Goal: Answer question/provide support: Answer question/provide support

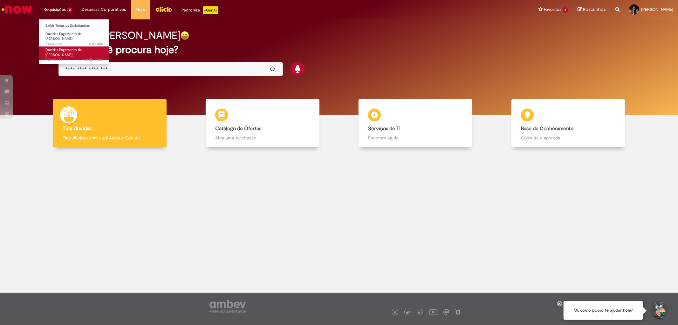
click at [67, 46] on link "Dúvidas Pagamento de [PERSON_NAME] um dia atrás um dia atrás R13455687" at bounding box center [74, 53] width 70 height 14
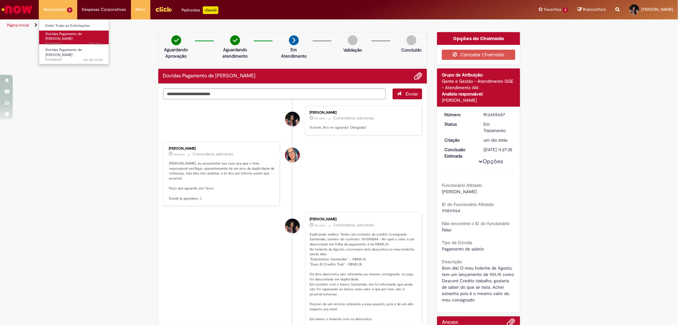
click at [65, 35] on span "Dúvidas Pagamento de [PERSON_NAME]" at bounding box center [63, 36] width 36 height 10
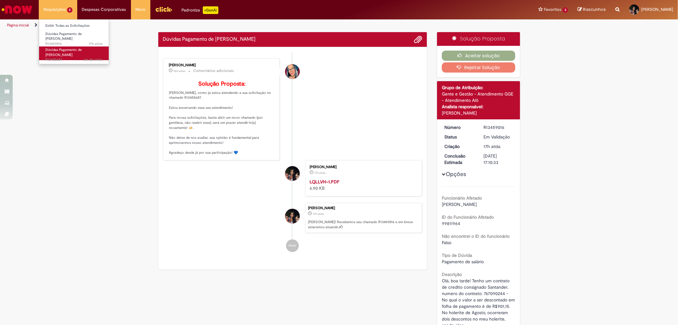
click at [65, 48] on span "Dúvidas Pagamento de [PERSON_NAME]" at bounding box center [63, 52] width 36 height 10
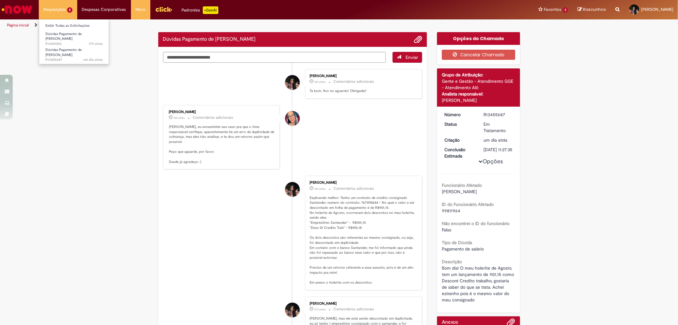
click at [65, 10] on li "Requisições 2 Exibir Todas as Solicitações Dúvidas Pagamento de [PERSON_NAME] 1…" at bounding box center [58, 9] width 38 height 19
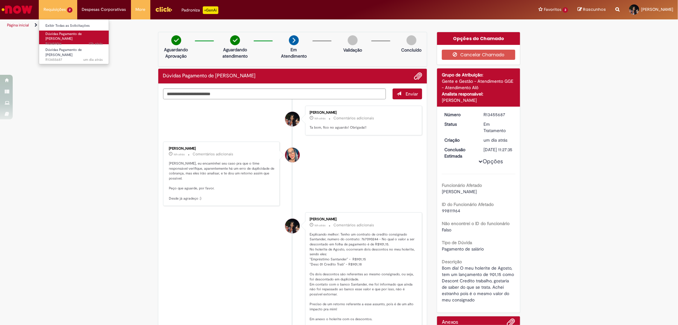
click at [66, 41] on span "17h atrás 17 horas atrás R13459016" at bounding box center [73, 43] width 57 height 5
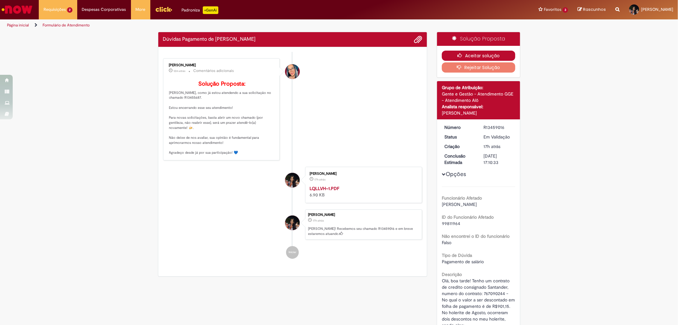
click at [479, 52] on button "Aceitar solução" at bounding box center [478, 56] width 73 height 10
